Goal: Check status

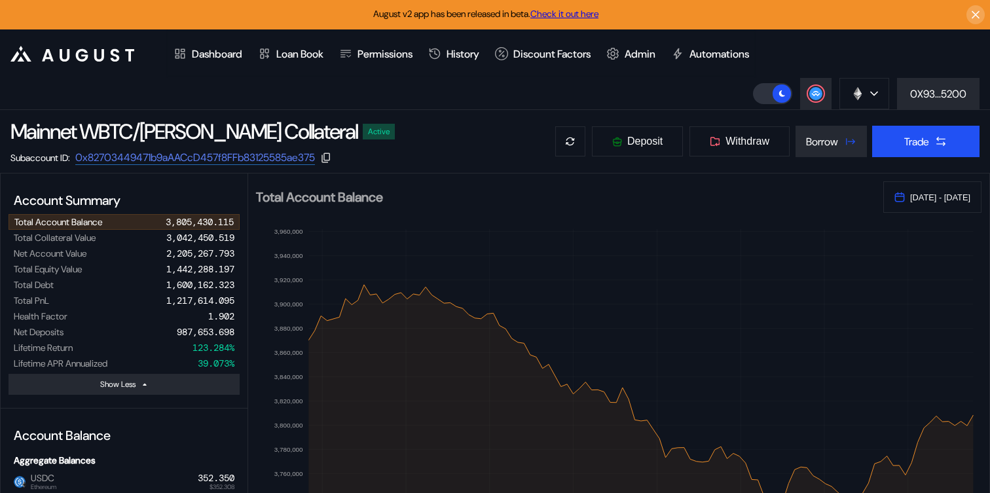
select select "*"
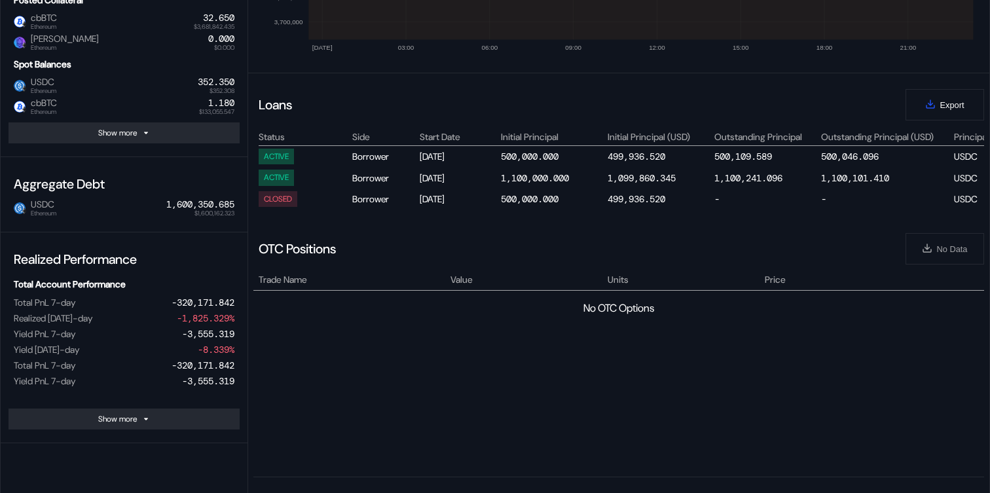
scroll to position [0, 466]
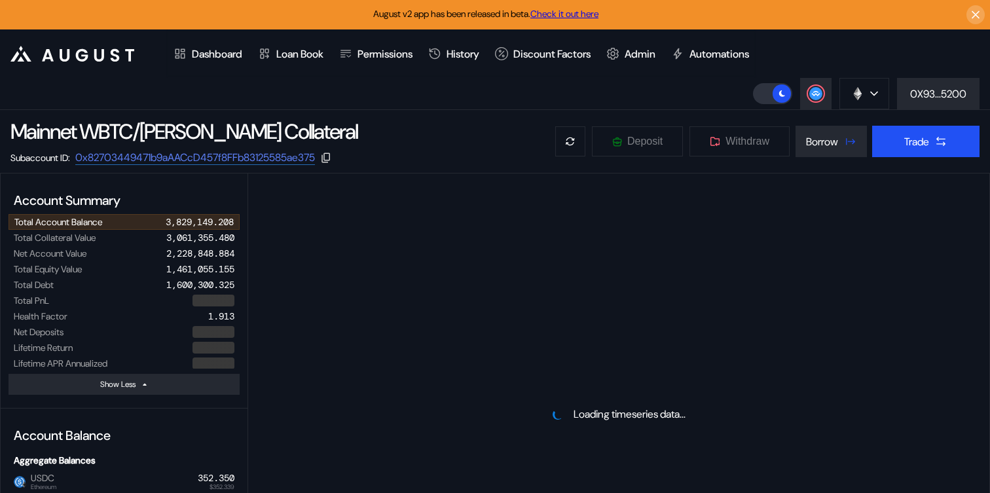
select select "*"
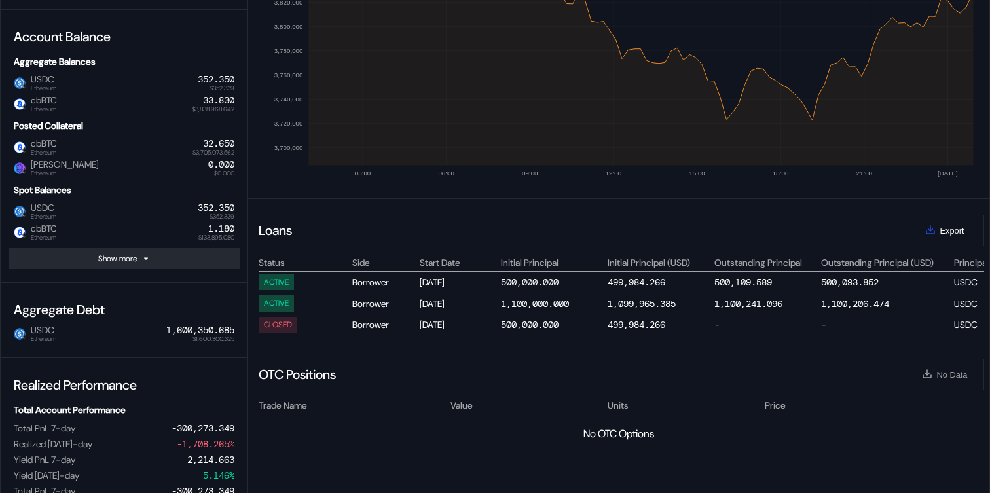
scroll to position [402, 0]
